Goal: Transaction & Acquisition: Purchase product/service

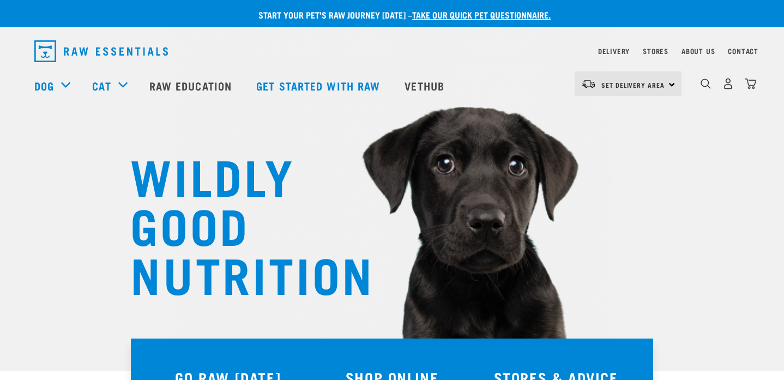
click at [670, 83] on div "Set Delivery Area North Island South Island" at bounding box center [628, 83] width 107 height 25
click at [635, 111] on link "[GEOGRAPHIC_DATA]" at bounding box center [627, 115] width 105 height 24
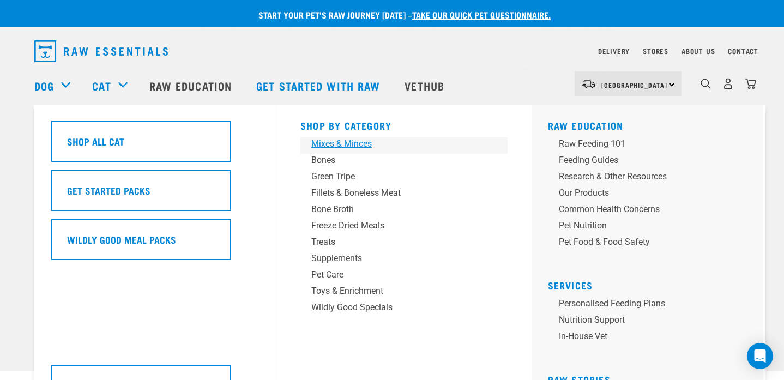
click at [357, 143] on div "Mixes & Minces" at bounding box center [396, 143] width 170 height 13
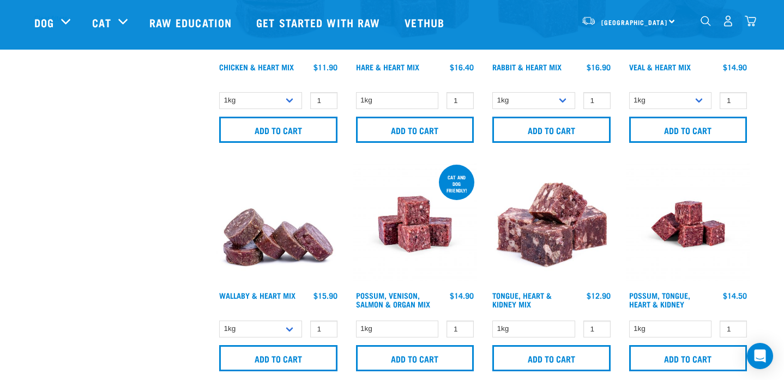
scroll to position [398, 0]
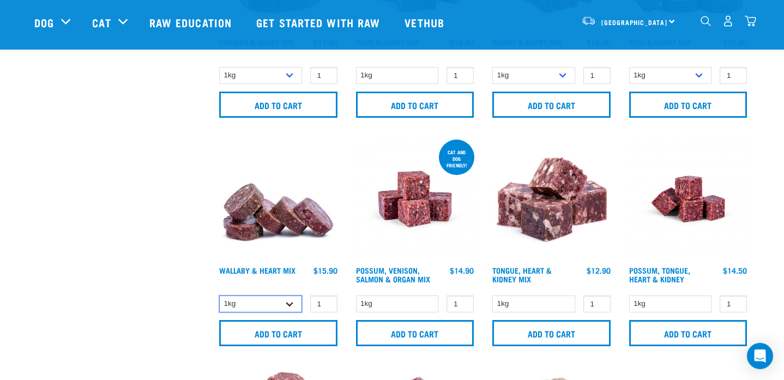
click at [290, 304] on select "1kg 3kg" at bounding box center [260, 304] width 83 height 17
select select "767"
type input "2"
click at [324, 302] on input "2" at bounding box center [323, 304] width 27 height 17
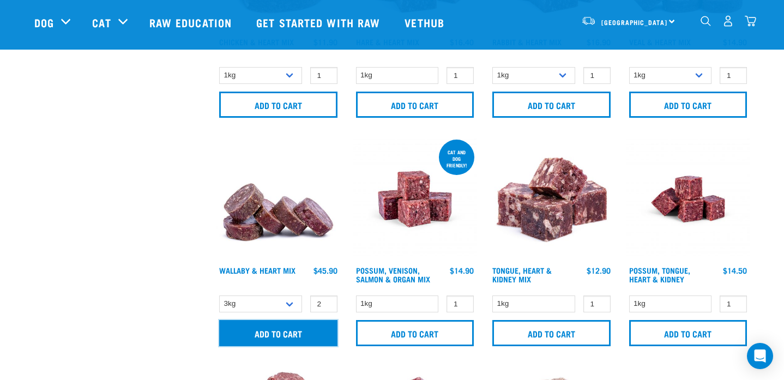
click at [306, 332] on input "Add to cart" at bounding box center [278, 333] width 118 height 26
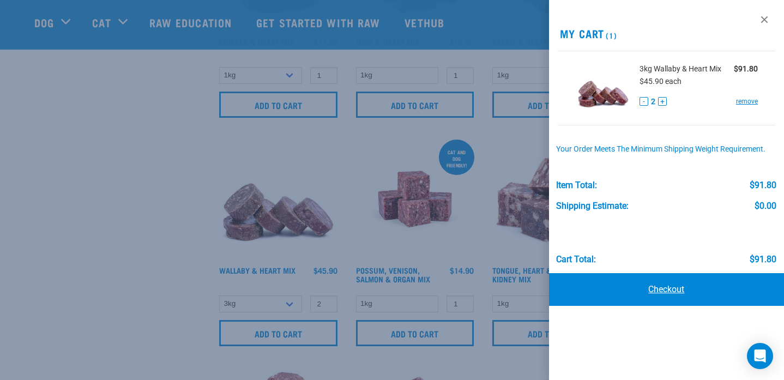
click at [678, 293] on link "Checkout" at bounding box center [666, 289] width 235 height 33
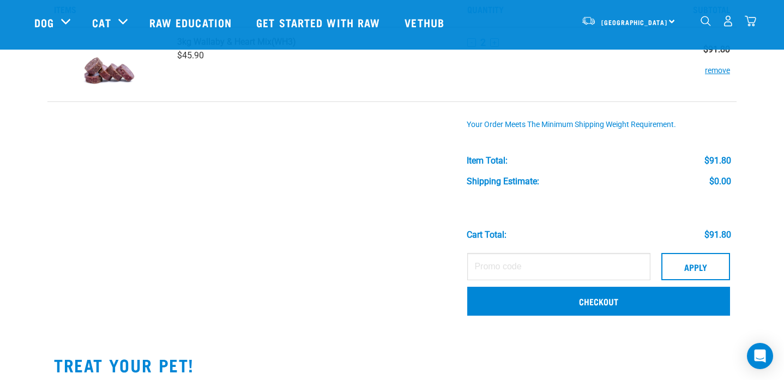
scroll to position [69, 0]
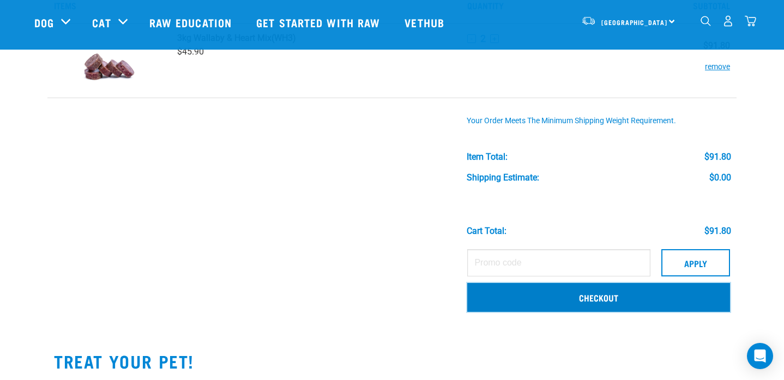
click at [591, 298] on link "Checkout" at bounding box center [598, 297] width 263 height 28
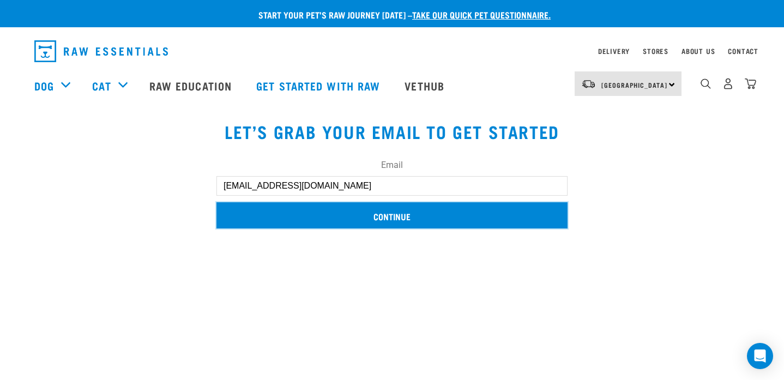
click at [430, 215] on input "Continue" at bounding box center [391, 215] width 351 height 26
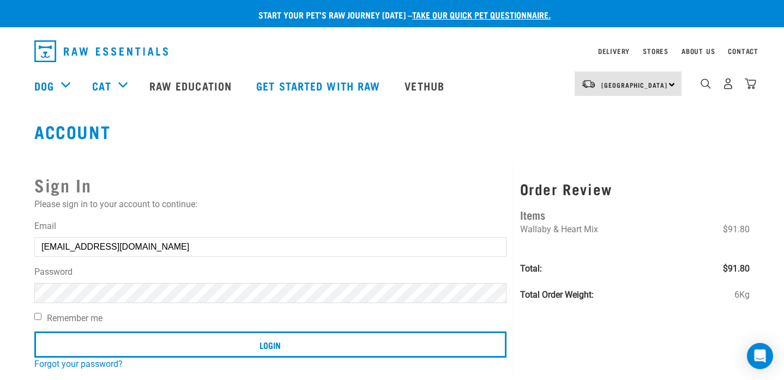
click at [37, 317] on input "Remember me" at bounding box center [37, 316] width 7 height 7
checkbox input "true"
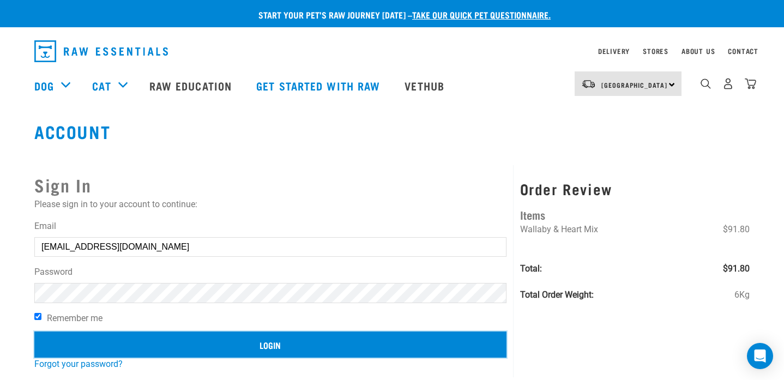
click at [239, 342] on input "Login" at bounding box center [270, 345] width 472 height 26
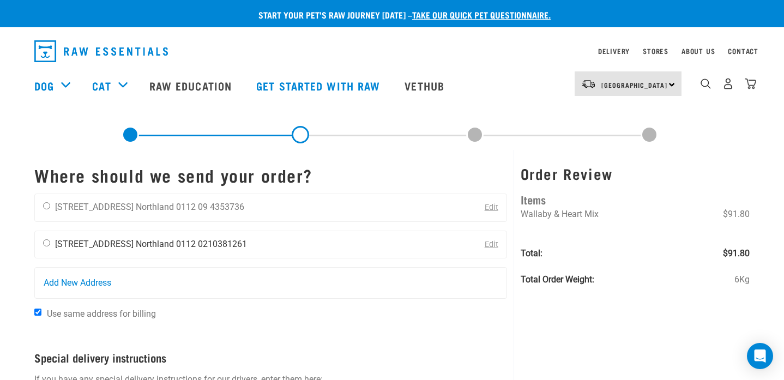
click at [49, 243] on input "radio" at bounding box center [46, 242] width 7 height 7
radio input "true"
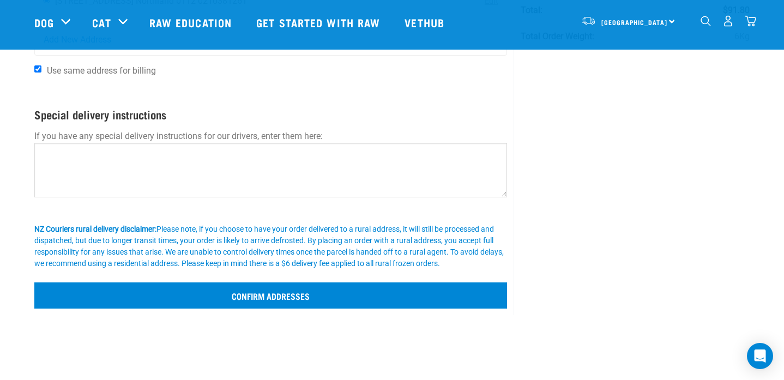
scroll to position [165, 0]
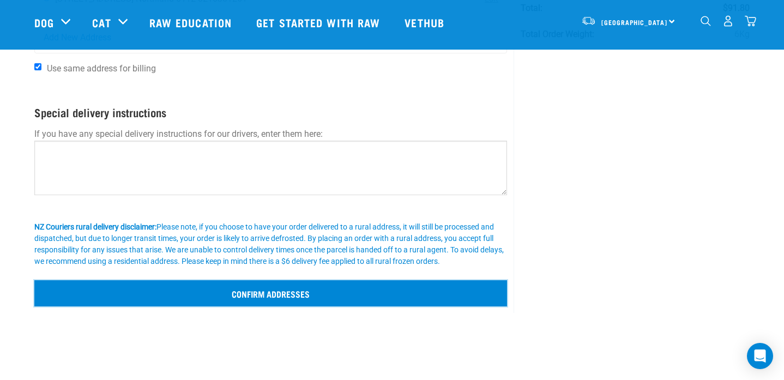
click at [242, 293] on input "Confirm addresses" at bounding box center [270, 293] width 473 height 26
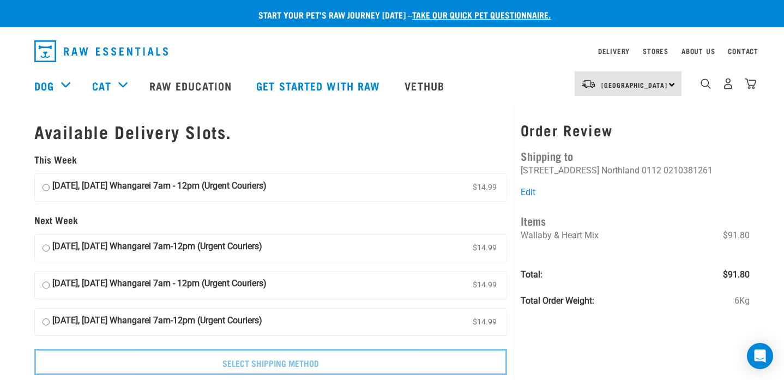
click at [46, 188] on input "[DATE], [DATE] Whangarei 7am - 12pm (Urgent Couriers) $14.99" at bounding box center [46, 187] width 7 height 16
radio input "true"
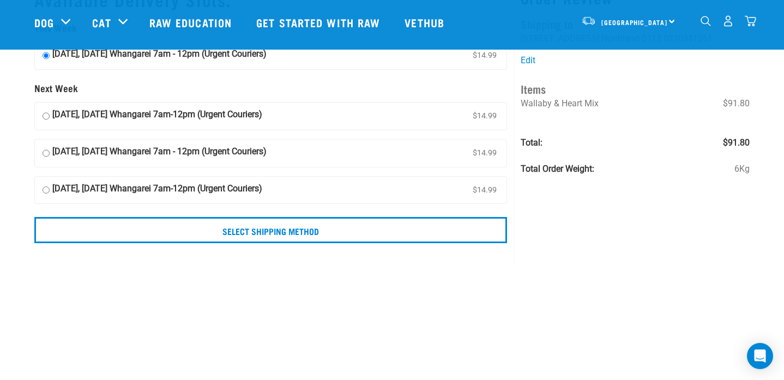
scroll to position [56, 0]
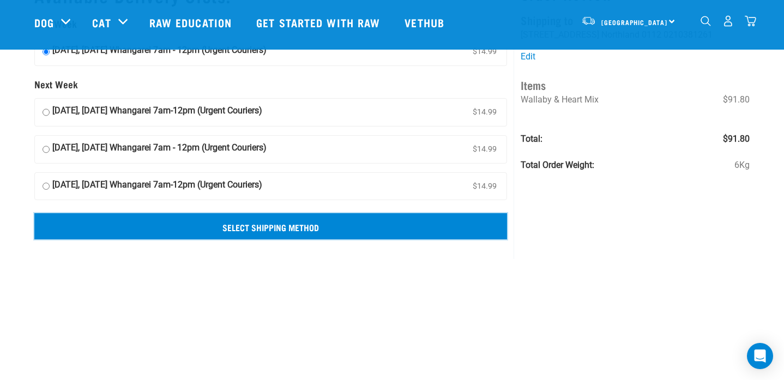
click at [245, 228] on input "Select Shipping Method" at bounding box center [270, 226] width 473 height 26
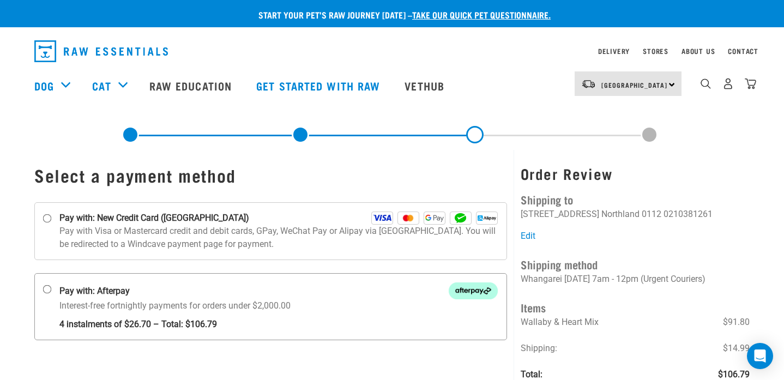
click at [49, 288] on input "Pay with: Afterpay Interest-free fortnightly payments for orders under $2,000.00" at bounding box center [47, 289] width 9 height 9
radio input "true"
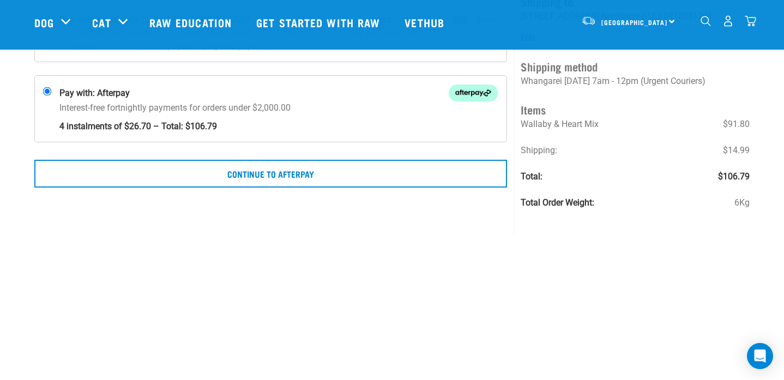
scroll to position [134, 0]
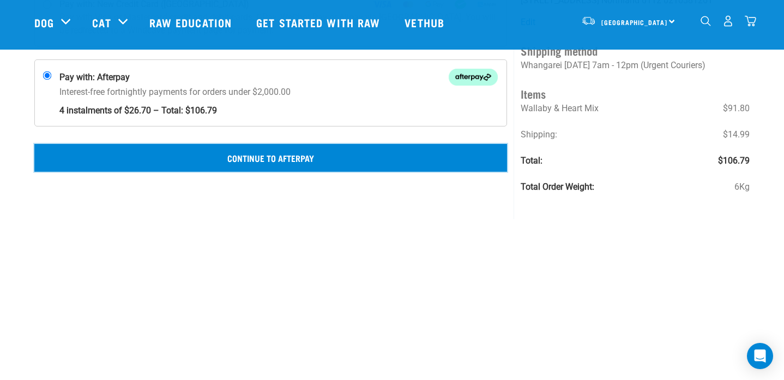
click at [422, 155] on button "Continue to Afterpay" at bounding box center [270, 157] width 473 height 27
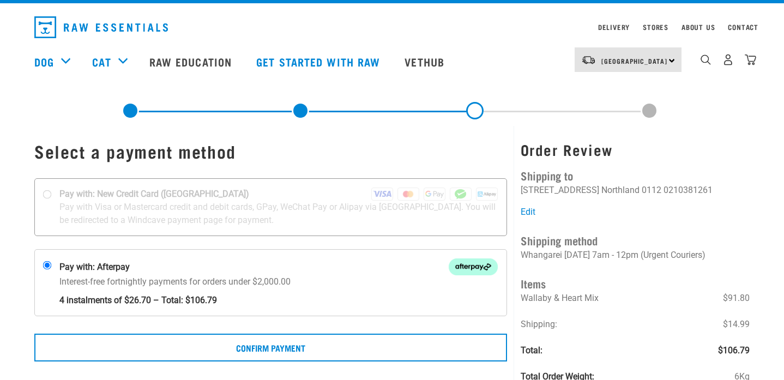
scroll to position [16, 0]
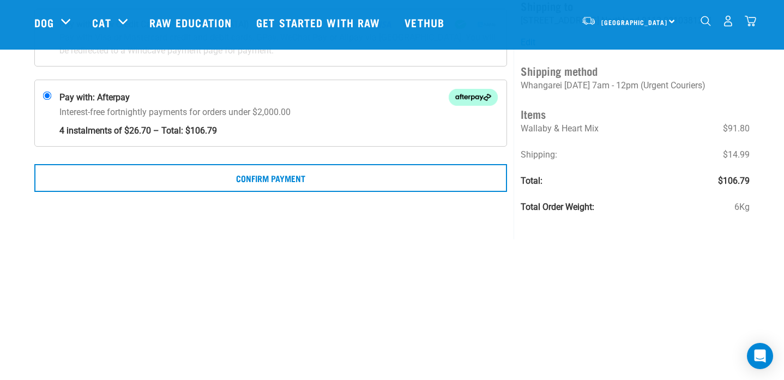
scroll to position [117, 0]
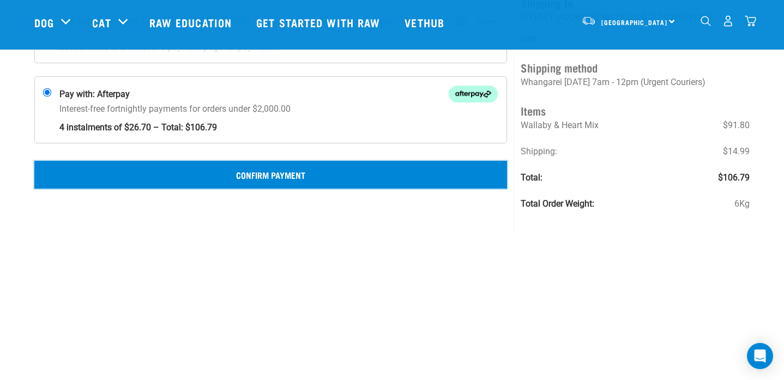
click at [312, 176] on button "Confirm Payment" at bounding box center [270, 174] width 473 height 27
click at [331, 170] on button "Confirm Payment" at bounding box center [270, 174] width 473 height 27
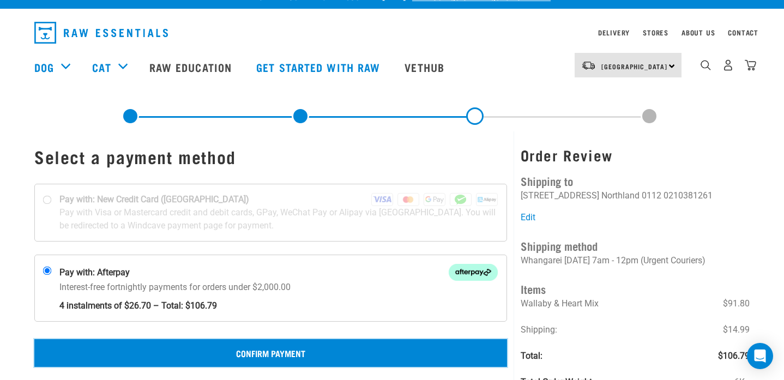
scroll to position [0, 0]
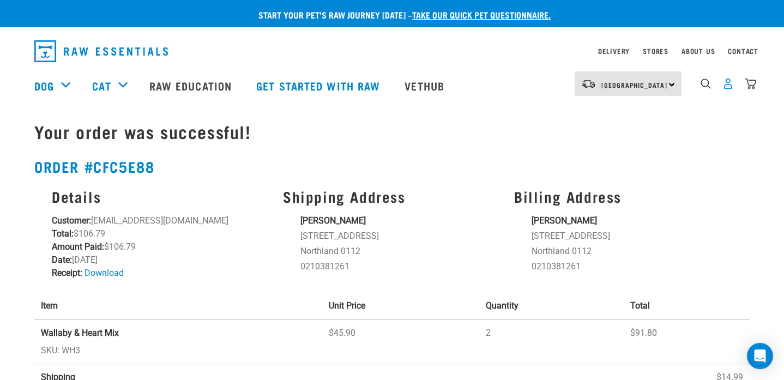
click at [728, 86] on img "dropdown navigation" at bounding box center [728, 83] width 11 height 11
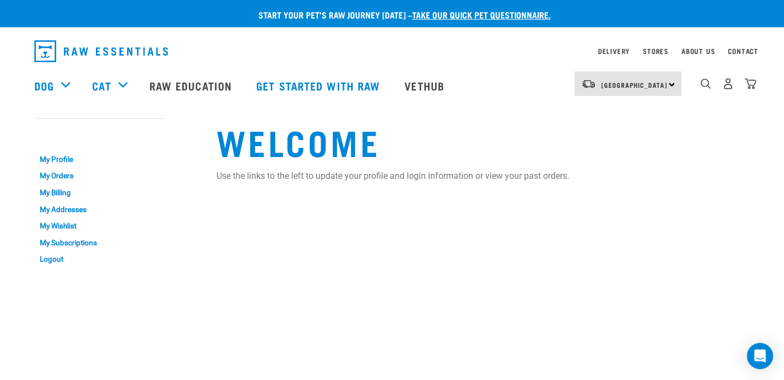
click at [670, 83] on div "North Island North Island South Island" at bounding box center [628, 83] width 107 height 25
click at [665, 115] on link "[GEOGRAPHIC_DATA]" at bounding box center [627, 115] width 105 height 24
click at [739, 50] on link "Contact" at bounding box center [743, 51] width 31 height 4
click at [740, 50] on link "Contact" at bounding box center [743, 51] width 31 height 4
click at [72, 207] on link "My Addresses" at bounding box center [99, 209] width 131 height 17
